Goal: Find specific page/section: Find specific page/section

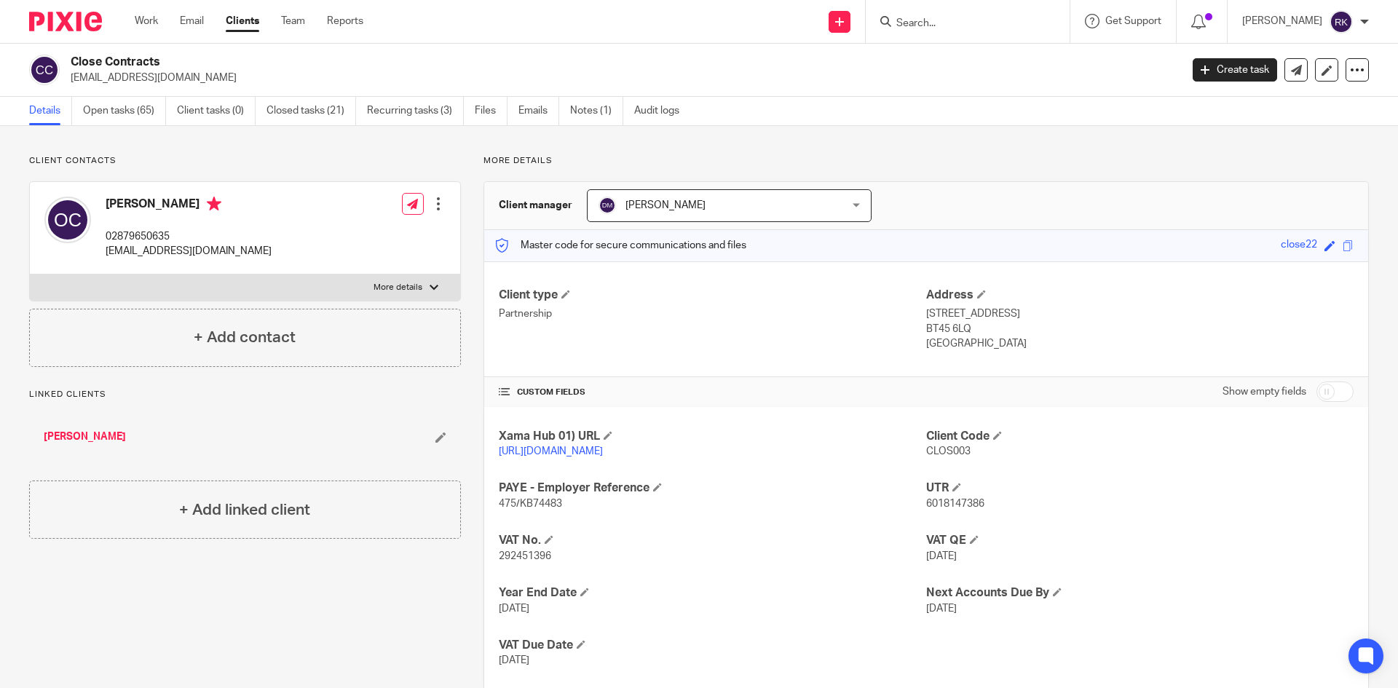
click at [960, 18] on input "Search" at bounding box center [960, 23] width 131 height 13
type input "dtm"
click at [979, 68] on link at bounding box center [1023, 62] width 262 height 33
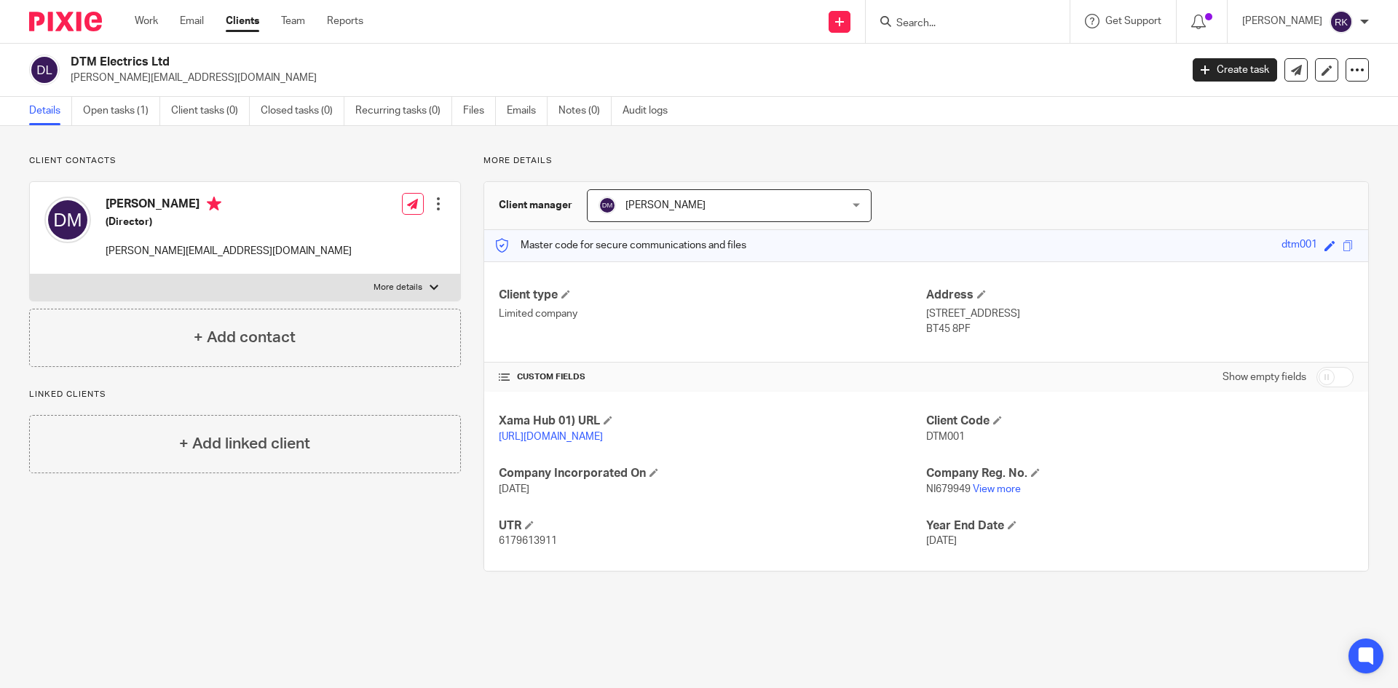
click at [987, 23] on input "Search" at bounding box center [960, 23] width 131 height 13
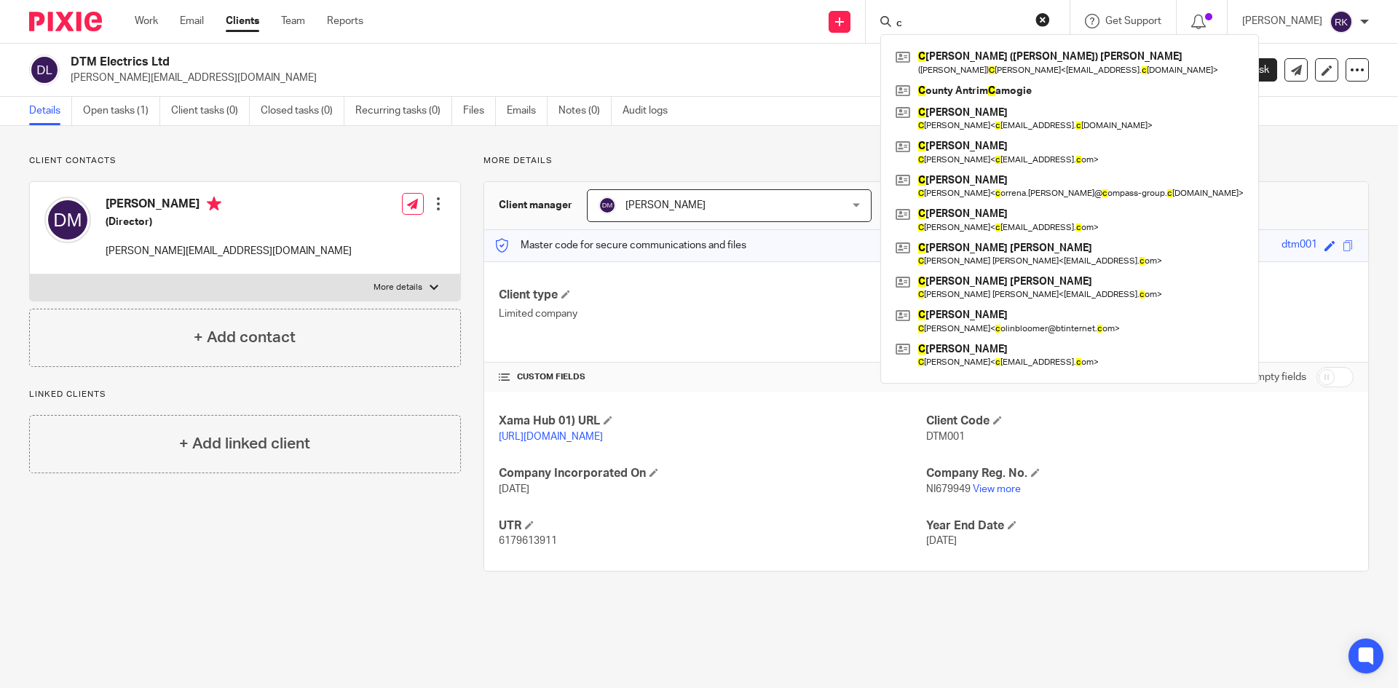
type input "ch"
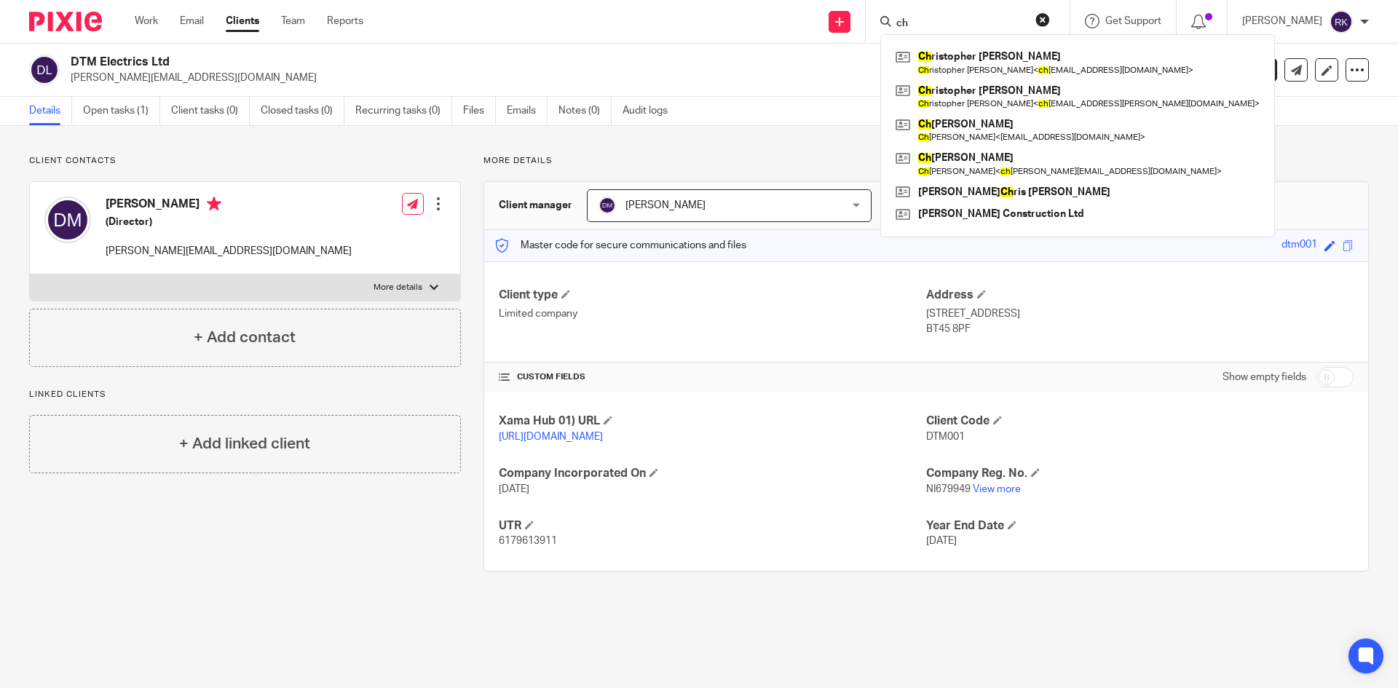
drag, startPoint x: 934, startPoint y: 20, endPoint x: 871, endPoint y: 8, distance: 64.5
click at [885, 9] on div "ch Ch ristopher McNicholl Ch ristopher [PERSON_NAME] < ch [EMAIL_ADDRESS][DOMAI…" at bounding box center [968, 21] width 204 height 43
